Goal: Information Seeking & Learning: Learn about a topic

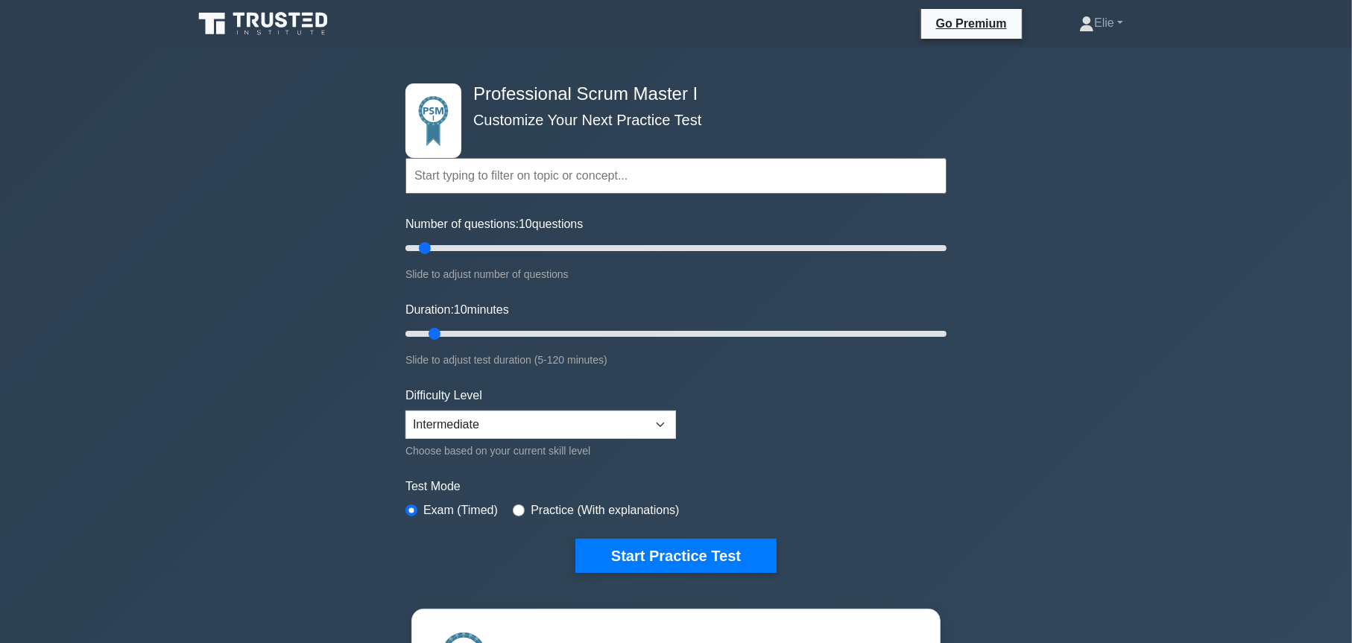
click at [284, 28] on icon at bounding box center [264, 24] width 143 height 28
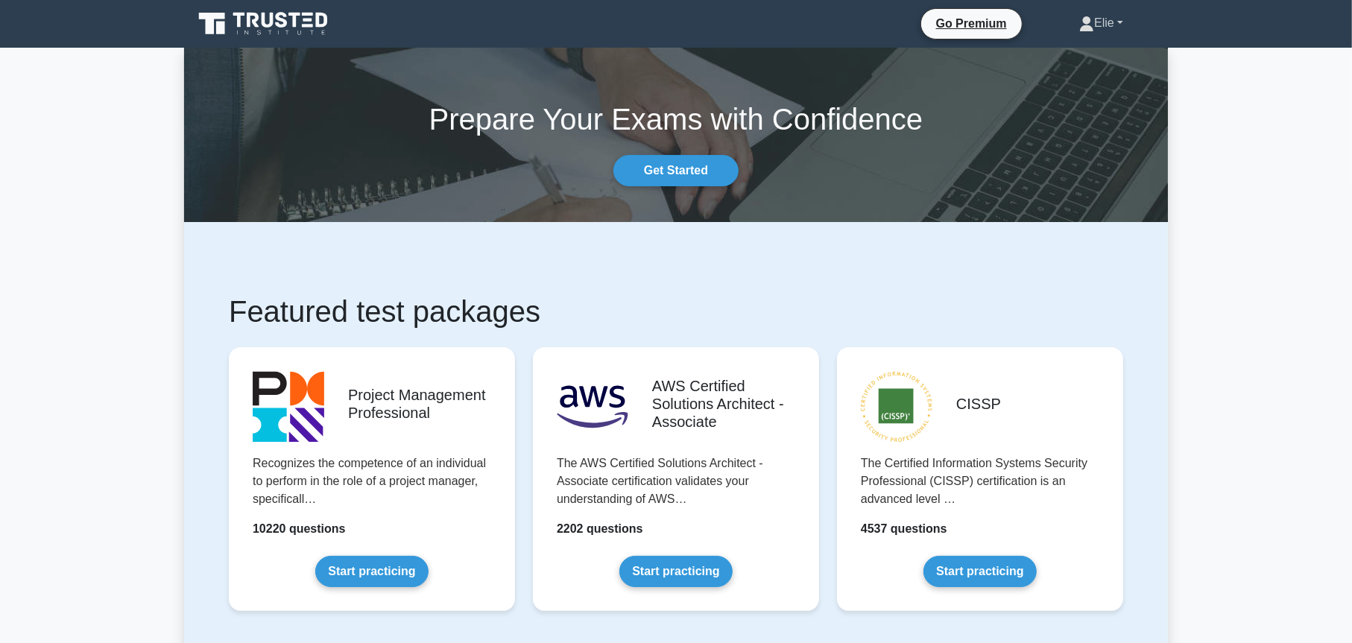
click at [1118, 22] on link "Elie" at bounding box center [1101, 23] width 116 height 30
click at [1073, 57] on link "Profile" at bounding box center [1103, 58] width 118 height 24
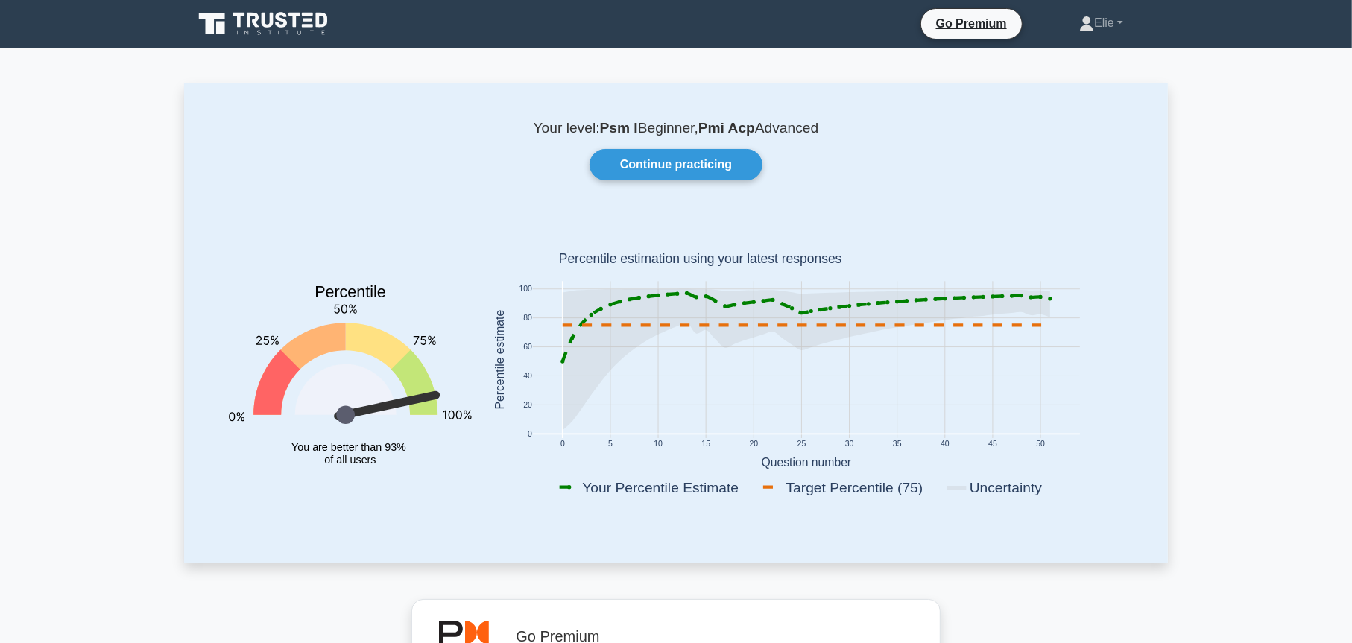
click at [1016, 190] on div "Your level: Psm I Beginner, Pmi Acp Advanced Continue practicing Percentile You…" at bounding box center [676, 322] width 984 height 479
click at [307, 28] on icon at bounding box center [264, 24] width 143 height 28
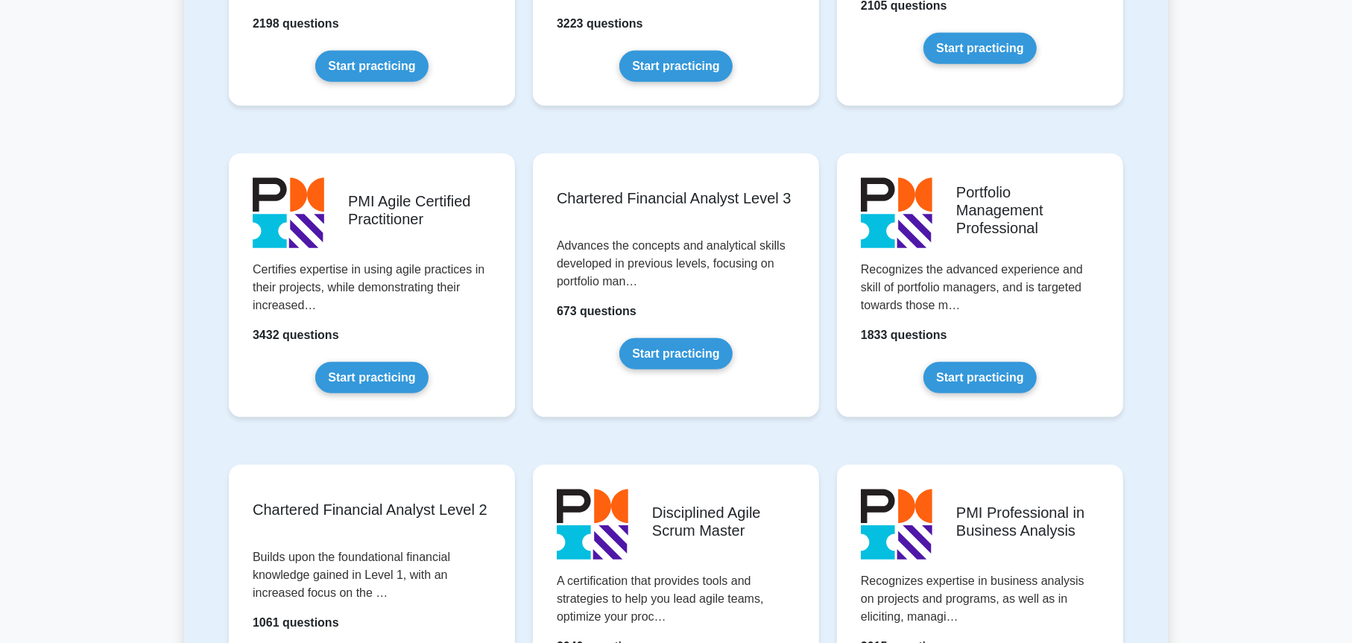
scroll to position [1416, 0]
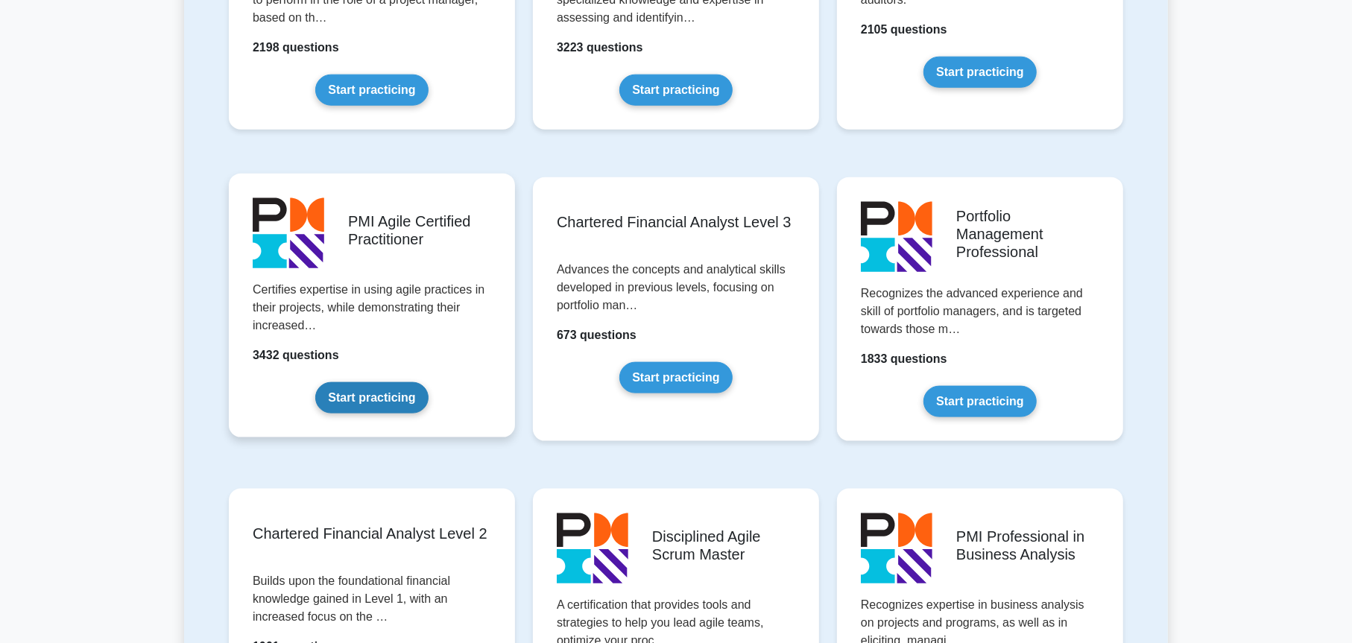
click at [393, 396] on link "Start practicing" at bounding box center [371, 397] width 113 height 31
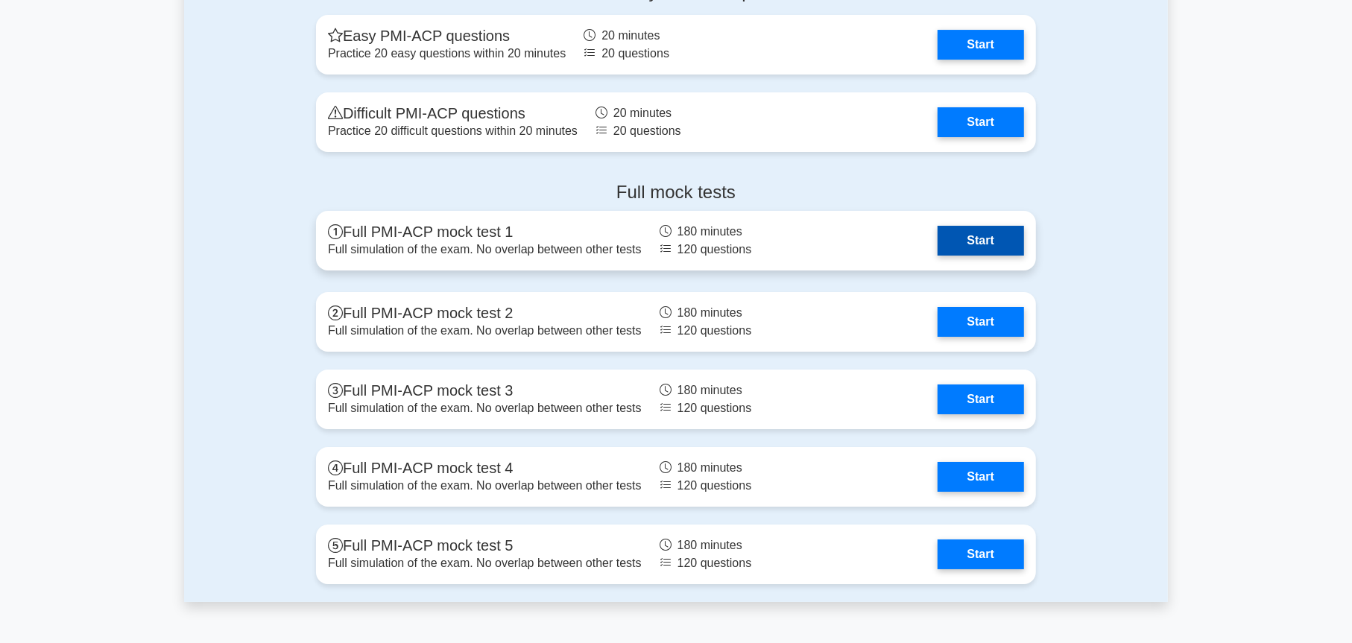
scroll to position [4099, 0]
